Goal: Information Seeking & Learning: Check status

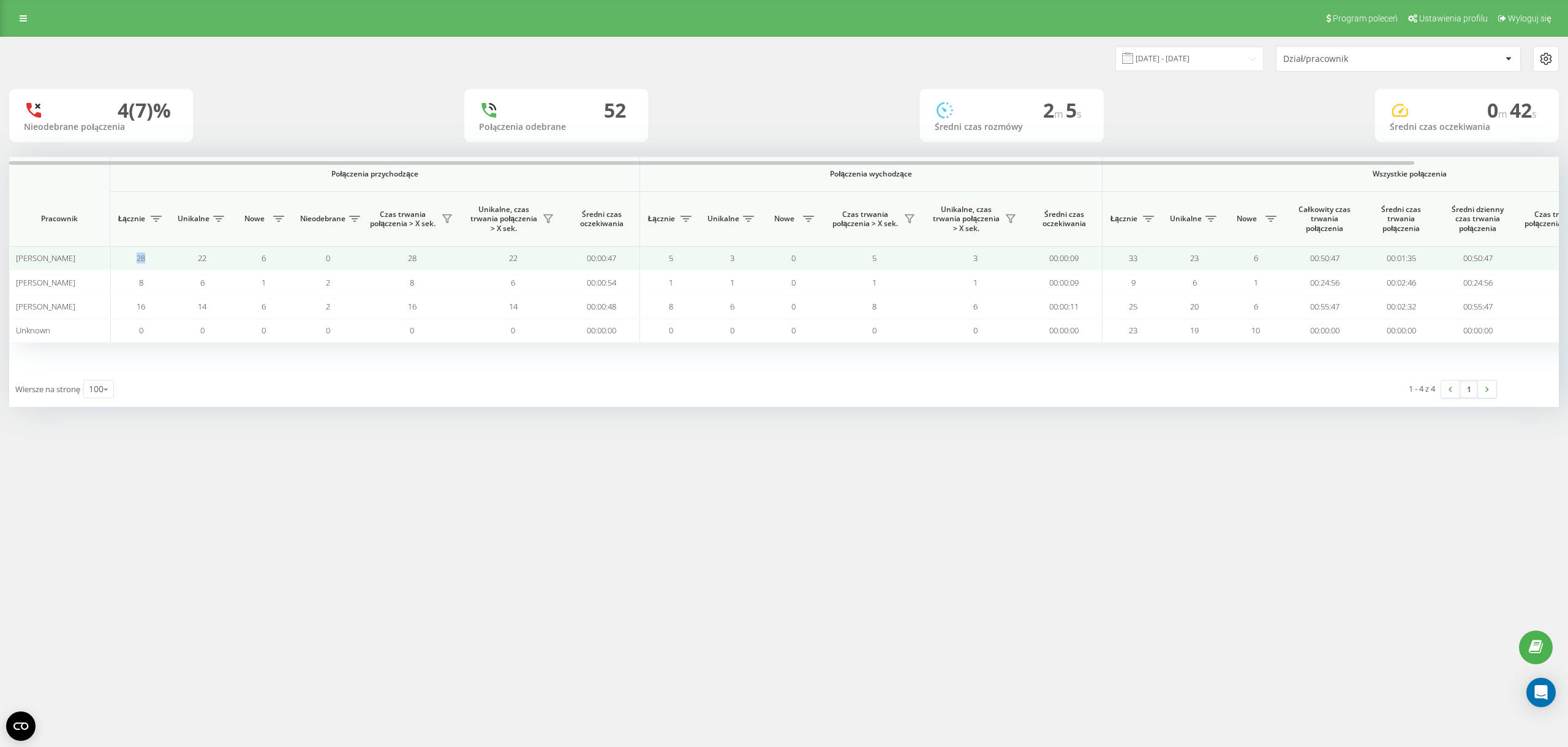
drag, startPoint x: 147, startPoint y: 259, endPoint x: 137, endPoint y: 259, distance: 10.0
click at [137, 259] on td "28" at bounding box center [141, 258] width 61 height 24
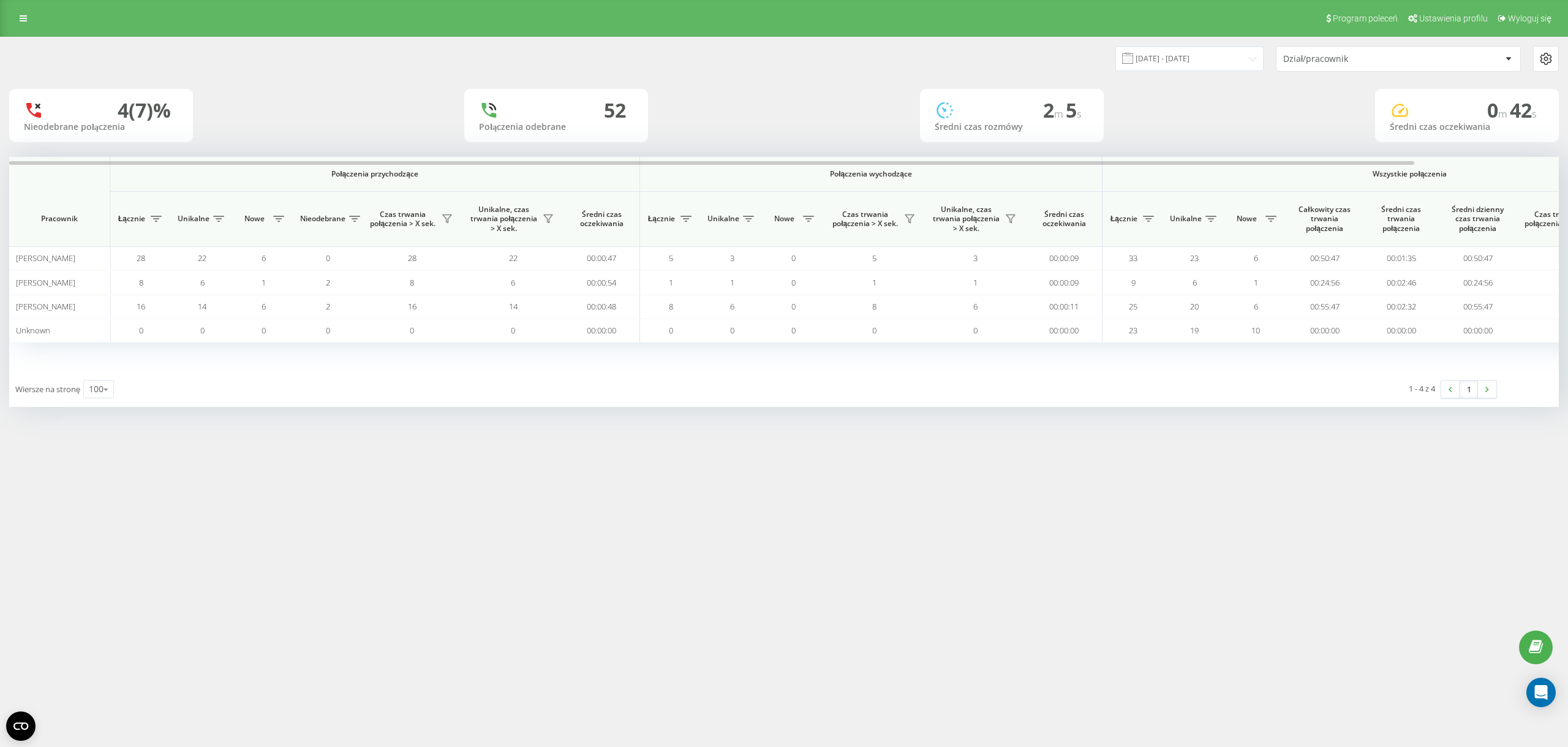
click at [293, 54] on div "[DATE] - [DATE] Dział/pracownik" at bounding box center [784, 59] width 1550 height 26
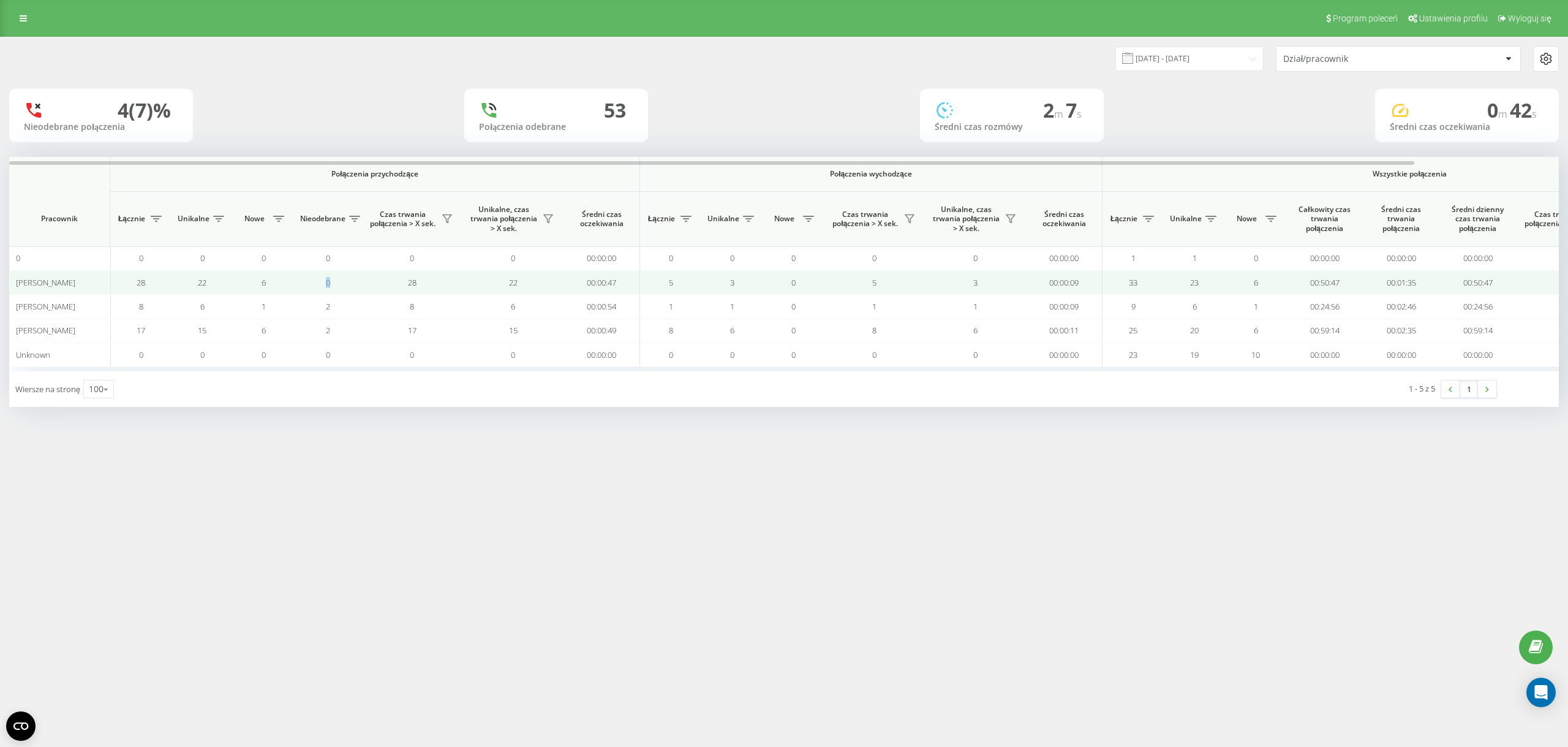
drag, startPoint x: 337, startPoint y: 285, endPoint x: 327, endPoint y: 287, distance: 10.2
click at [327, 287] on td "0" at bounding box center [328, 282] width 68 height 24
click at [350, 287] on td "0" at bounding box center [328, 282] width 68 height 24
drag, startPoint x: 336, startPoint y: 289, endPoint x: 319, endPoint y: 289, distance: 17.0
click at [319, 289] on td "0" at bounding box center [328, 282] width 68 height 24
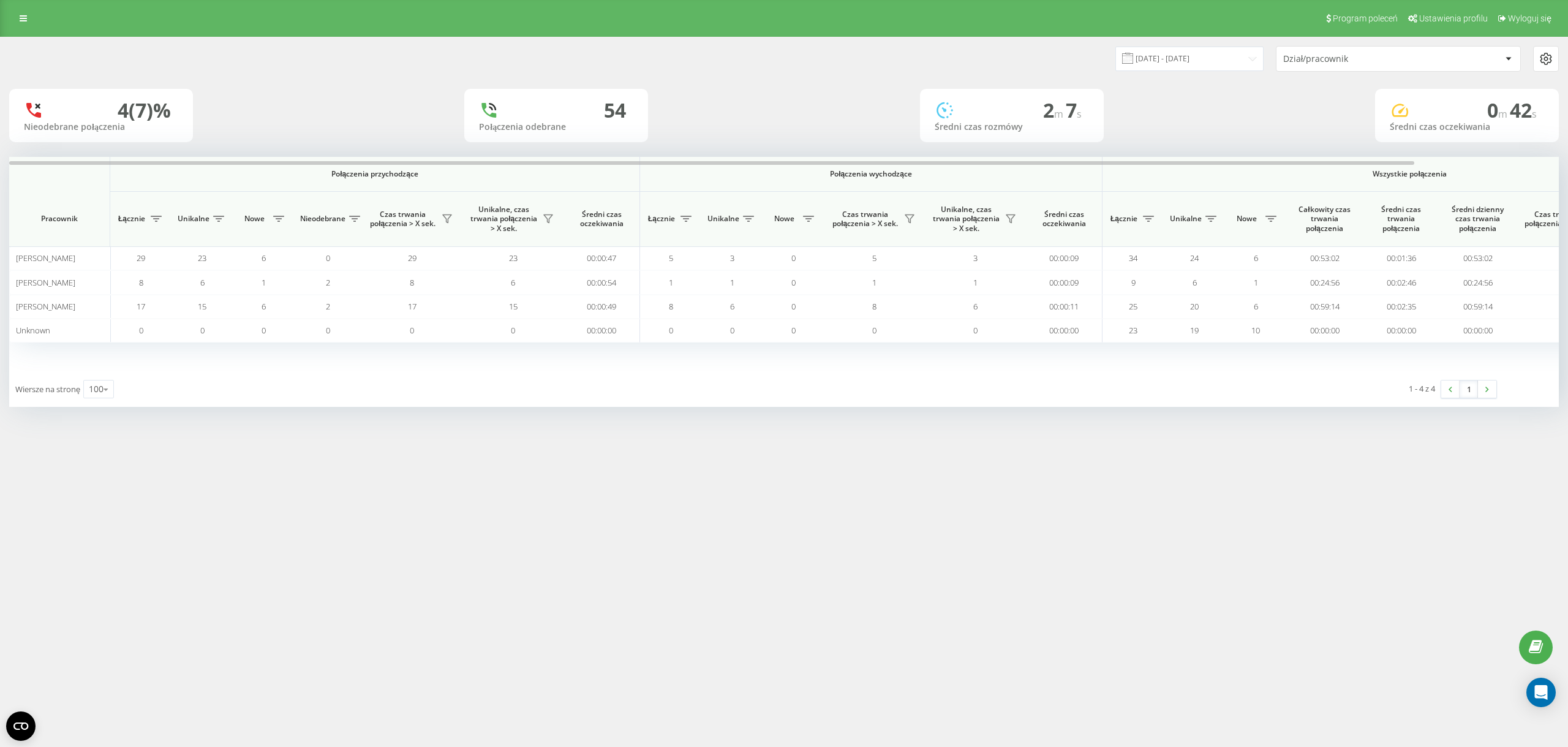
click at [615, 112] on div "54" at bounding box center [615, 109] width 22 height 23
click at [615, 111] on div "54" at bounding box center [615, 109] width 22 height 23
drag, startPoint x: 615, startPoint y: 111, endPoint x: 617, endPoint y: 98, distance: 13.2
click at [615, 110] on div "54" at bounding box center [615, 109] width 22 height 23
click at [619, 93] on div "54 Połączenia odebrane" at bounding box center [556, 115] width 184 height 54
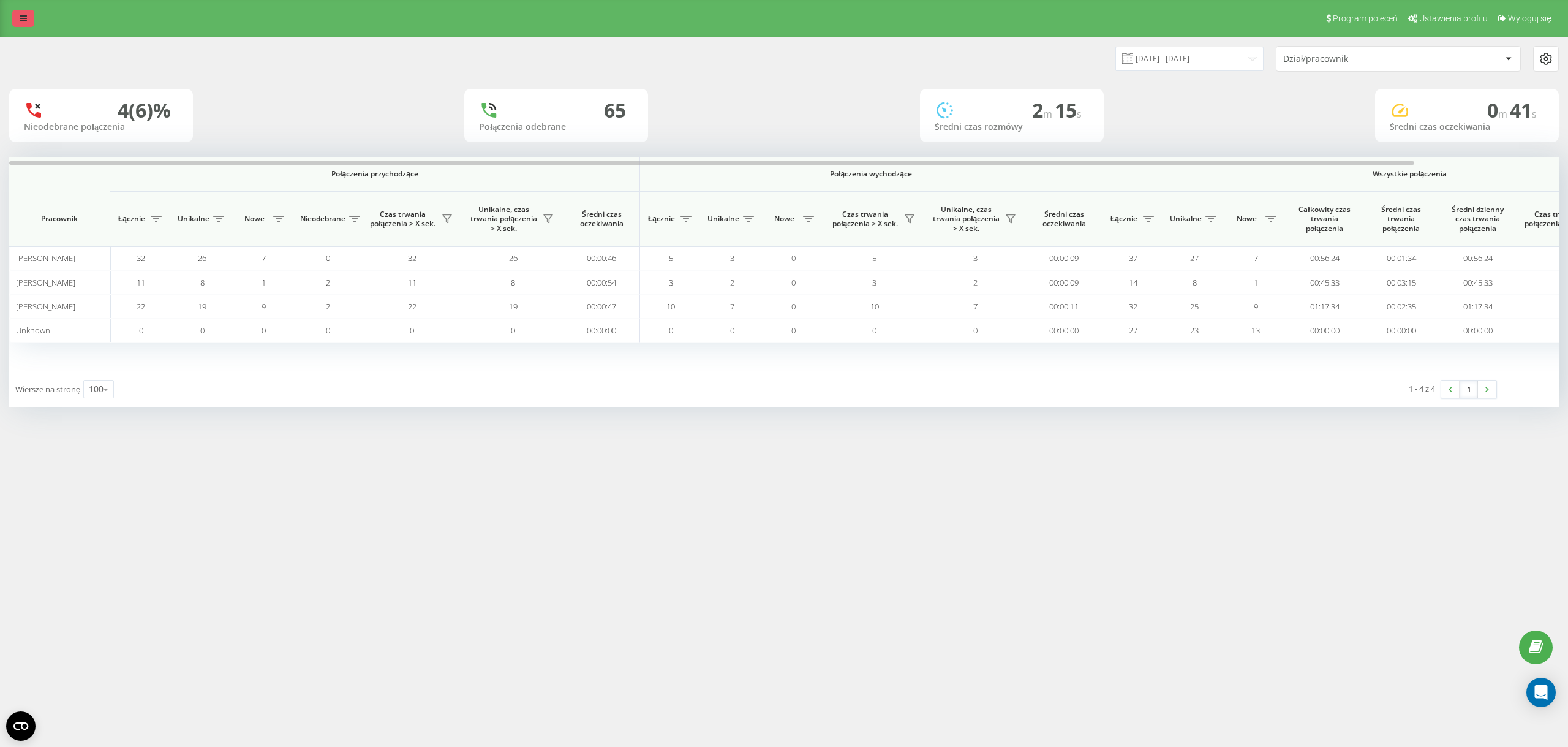
click at [30, 25] on link at bounding box center [23, 18] width 22 height 17
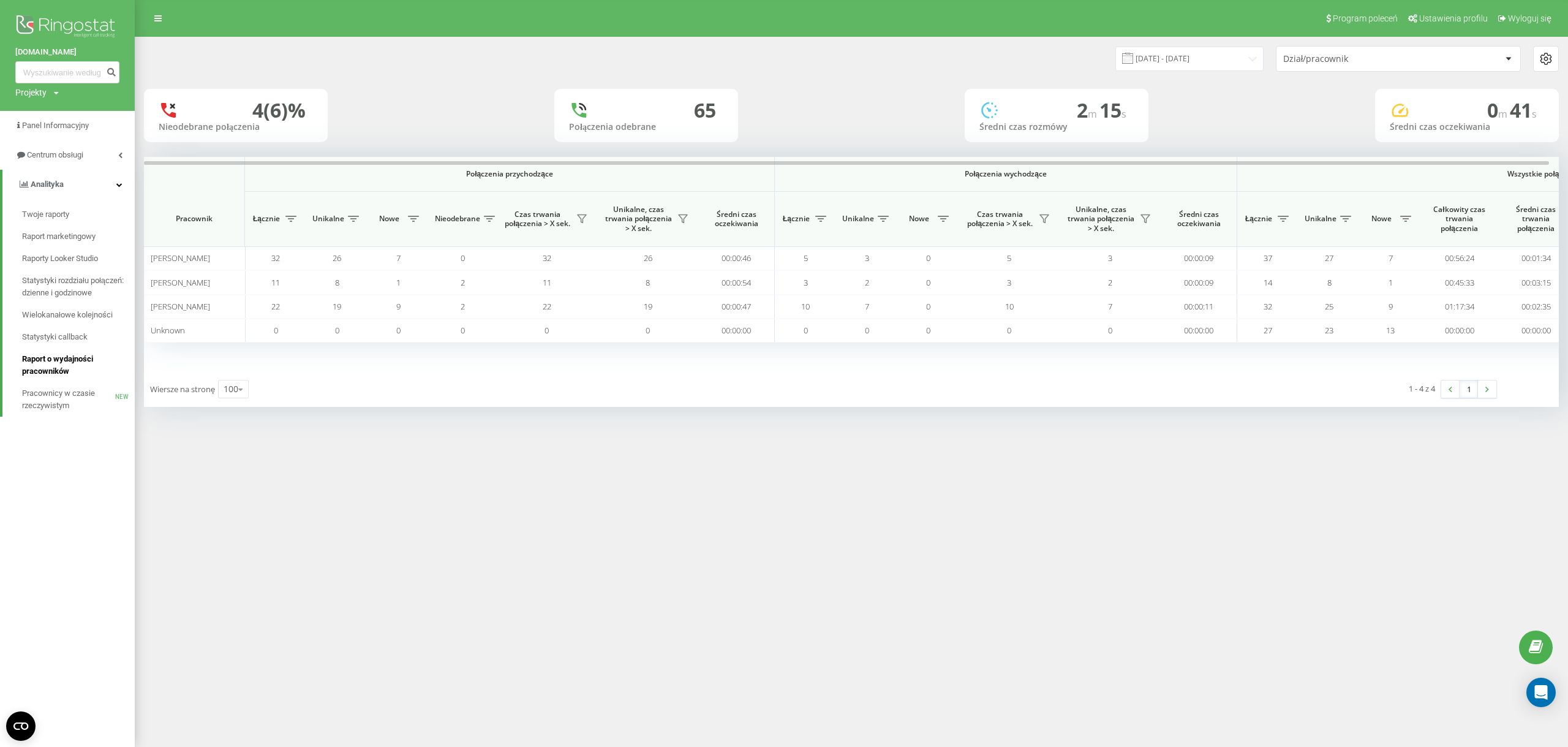
click at [76, 360] on span "Raport o wydajności pracowników" at bounding box center [75, 365] width 106 height 25
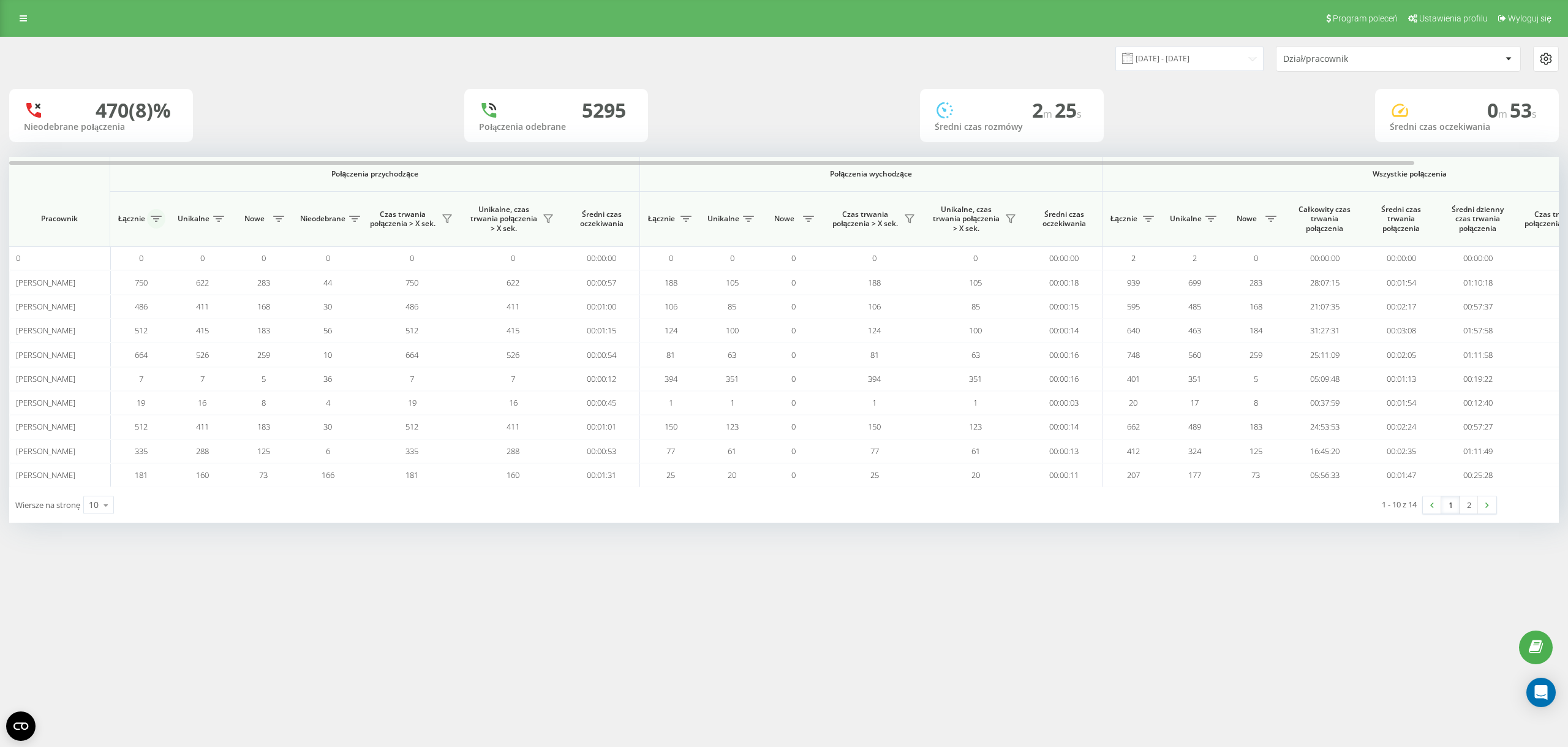
click at [157, 222] on icon at bounding box center [156, 219] width 11 height 6
click at [166, 278] on label "Od większego do mniejszego" at bounding box center [202, 278] width 137 height 10
radio input "true"
drag, startPoint x: 217, startPoint y: 306, endPoint x: 248, endPoint y: 319, distance: 33.6
click at [218, 306] on button "Zastosuj" at bounding box center [244, 313] width 77 height 25
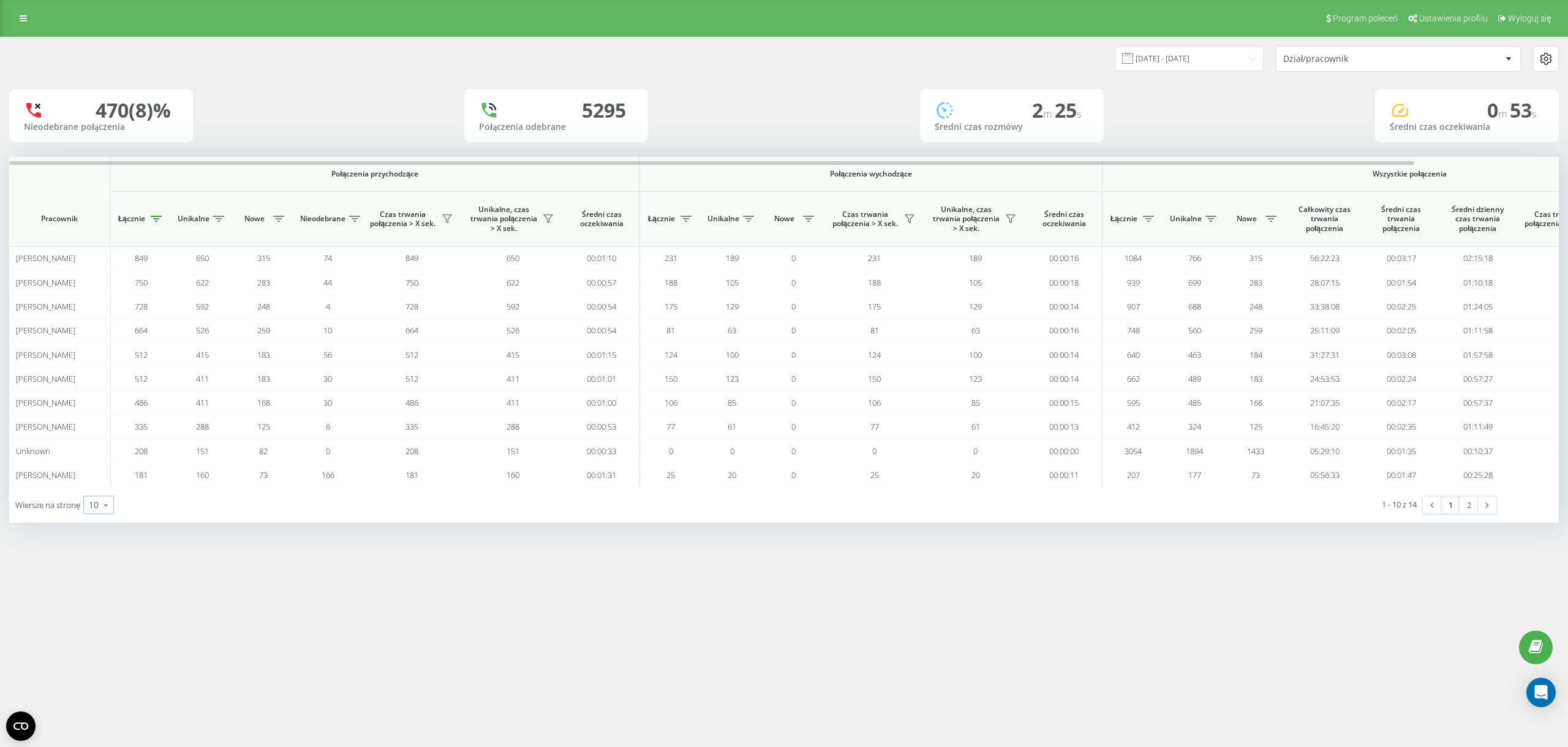
click at [103, 508] on icon at bounding box center [106, 505] width 19 height 24
click at [106, 496] on div "100" at bounding box center [98, 488] width 29 height 18
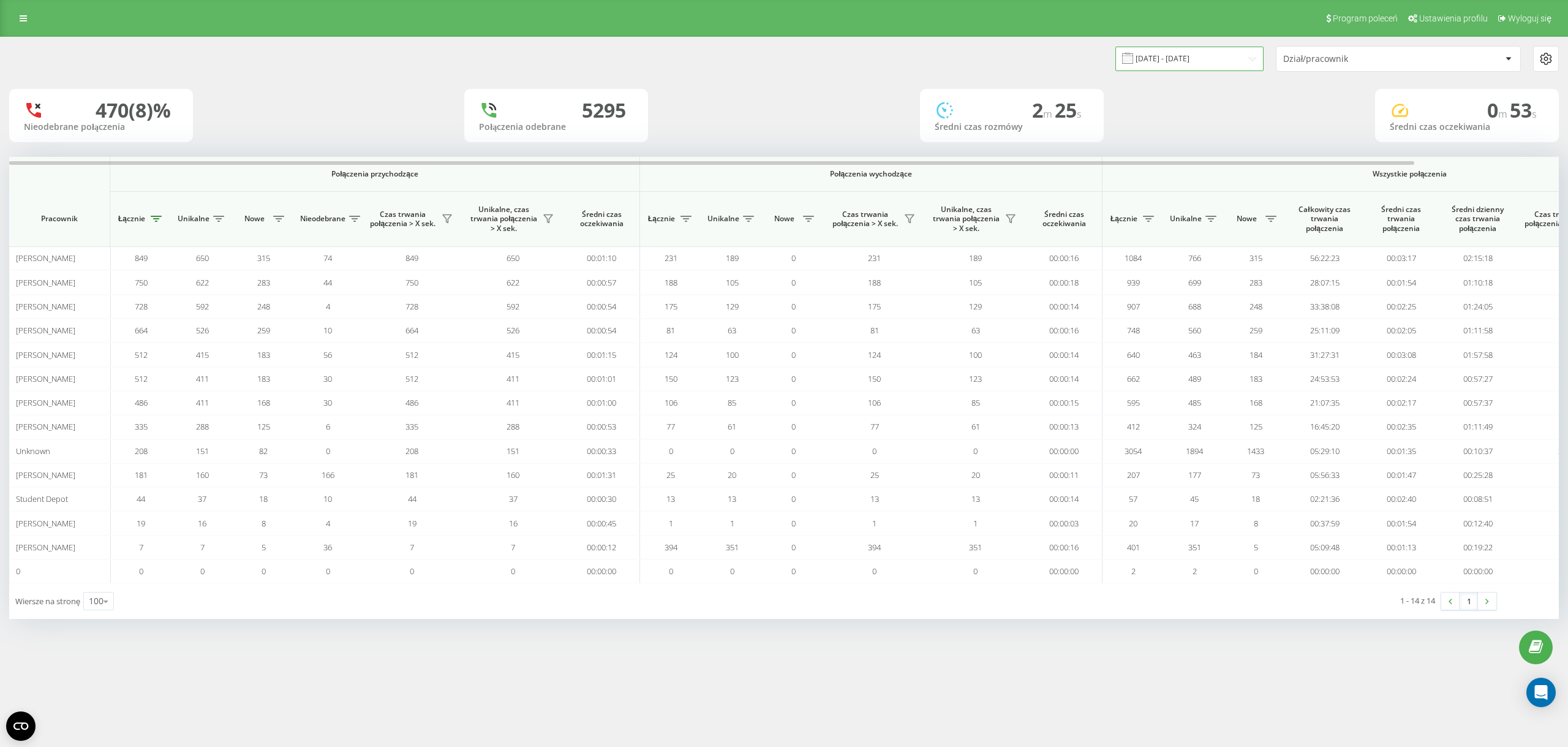
click at [1208, 59] on input "21.08.2025 - 21.09.2025" at bounding box center [1189, 59] width 148 height 24
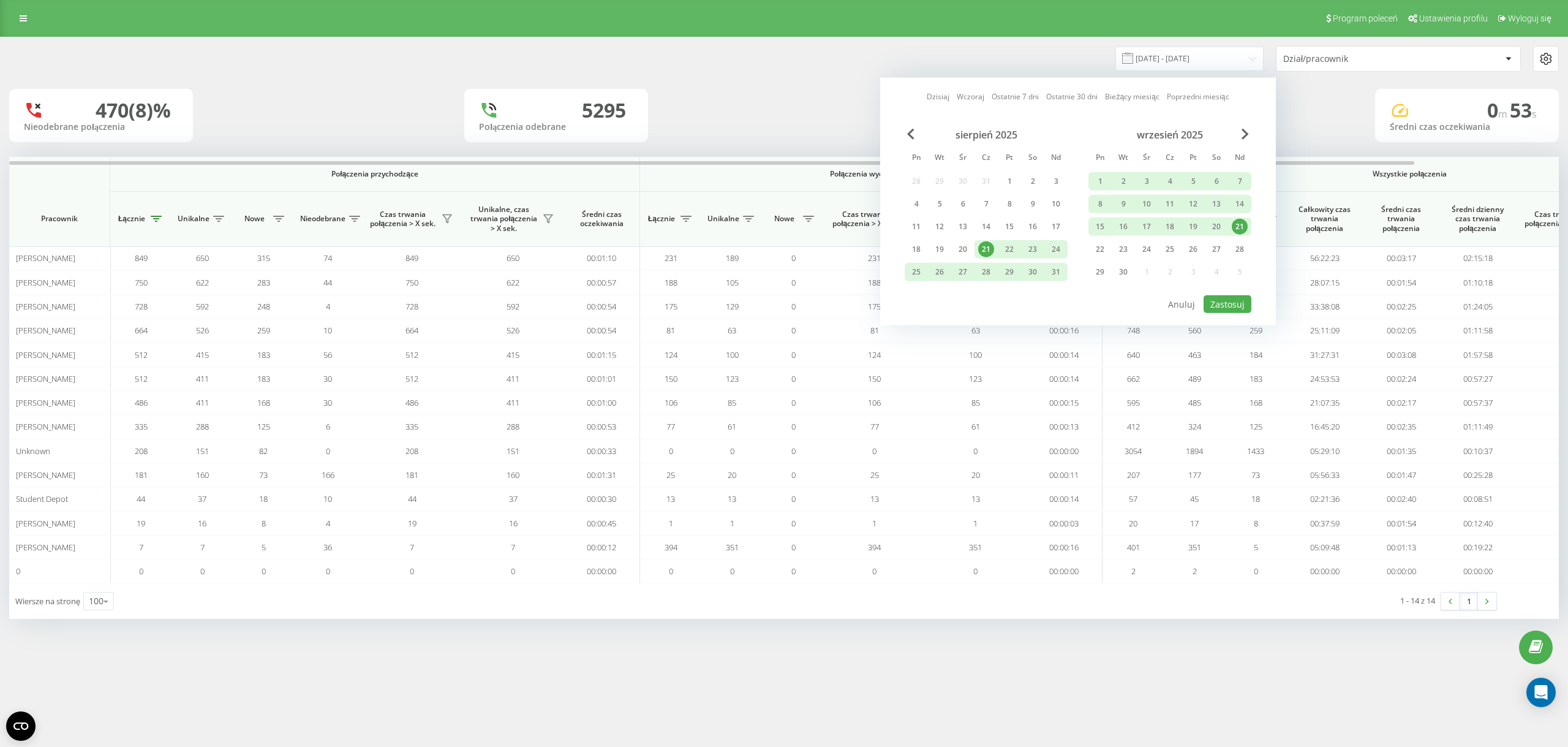
click at [1243, 230] on div "21" at bounding box center [1240, 226] width 16 height 16
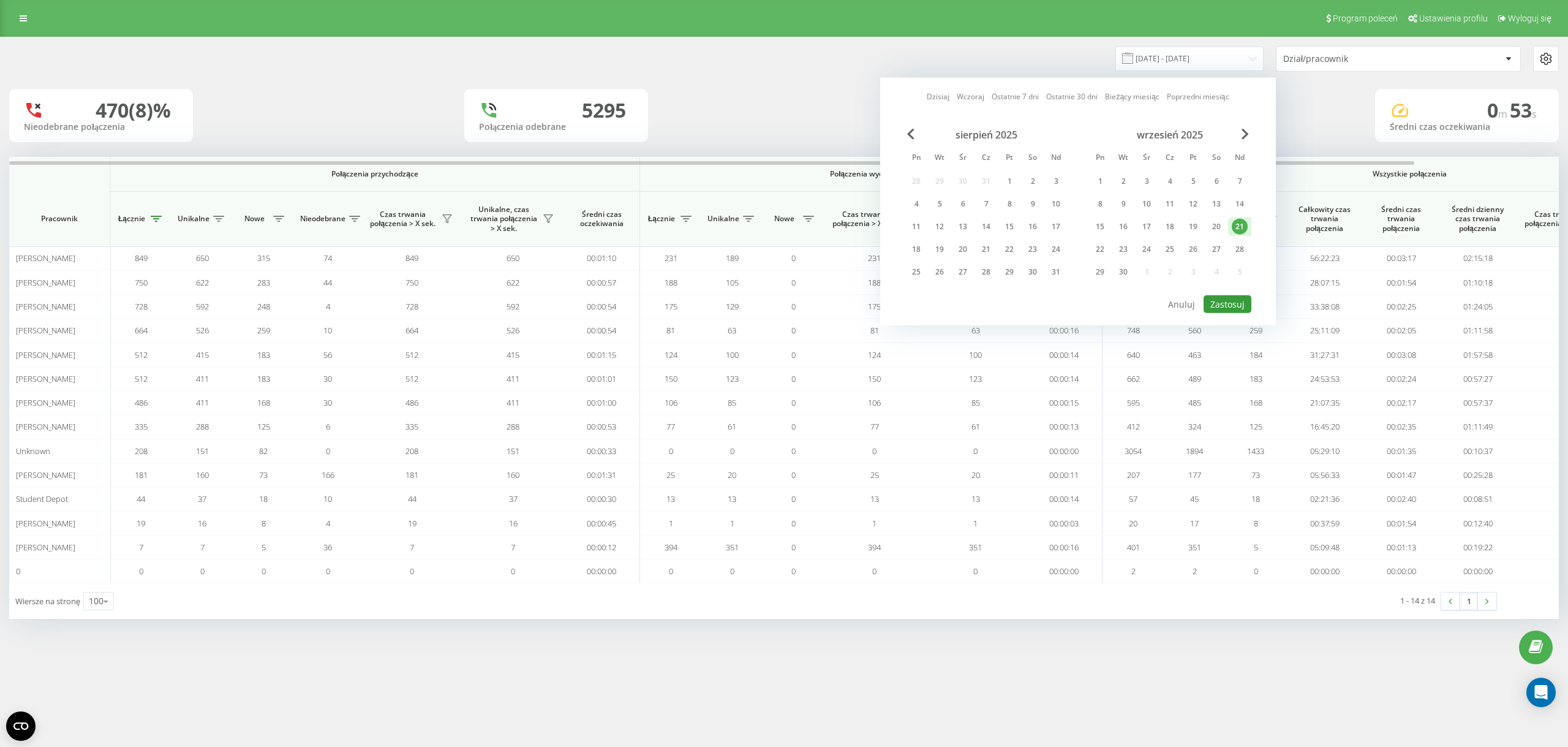
click at [1223, 299] on button "Zastosuj" at bounding box center [1228, 305] width 48 height 18
type input "[DATE] - [DATE]"
